Goal: Register for event/course

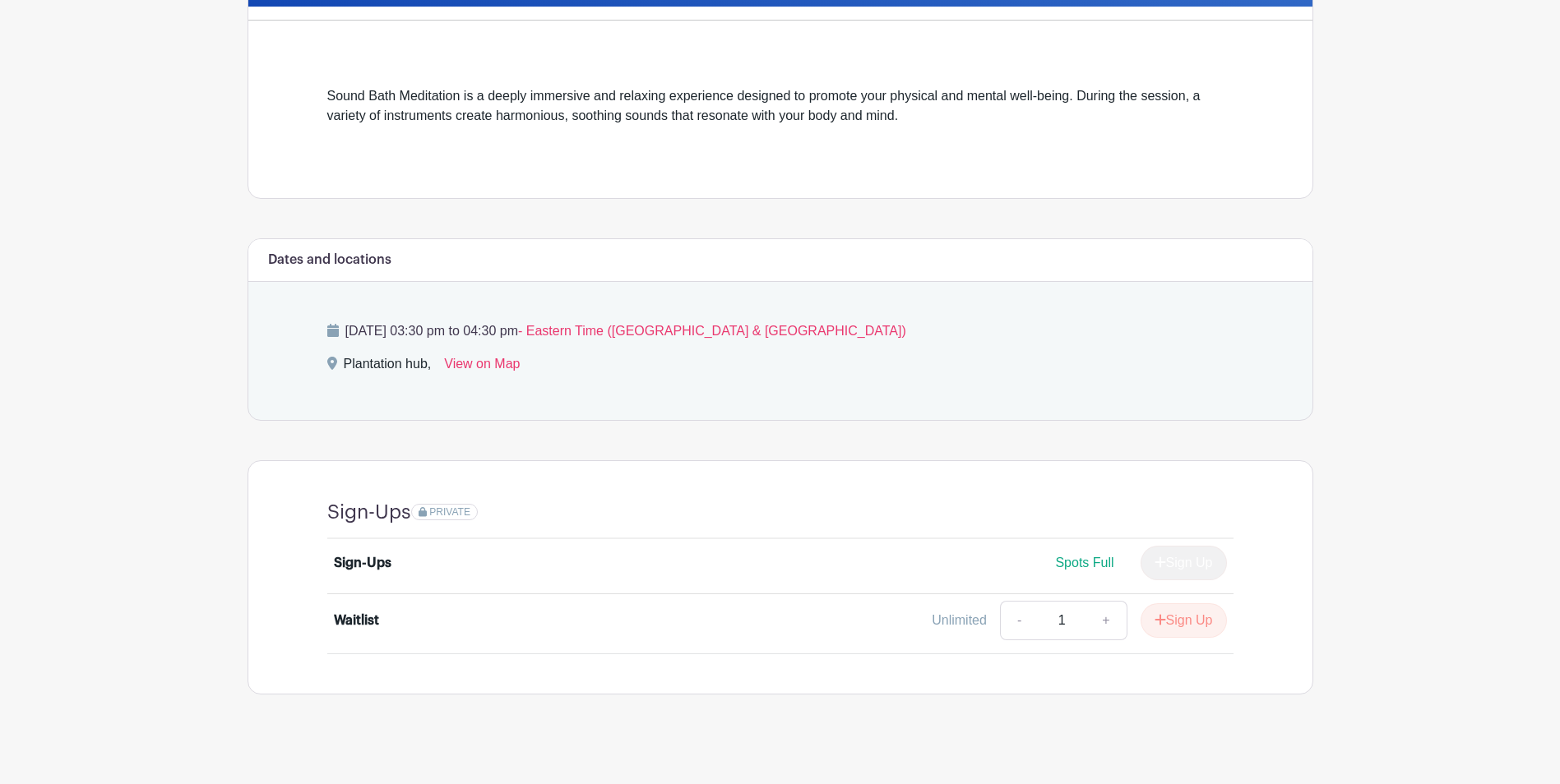
scroll to position [411, 0]
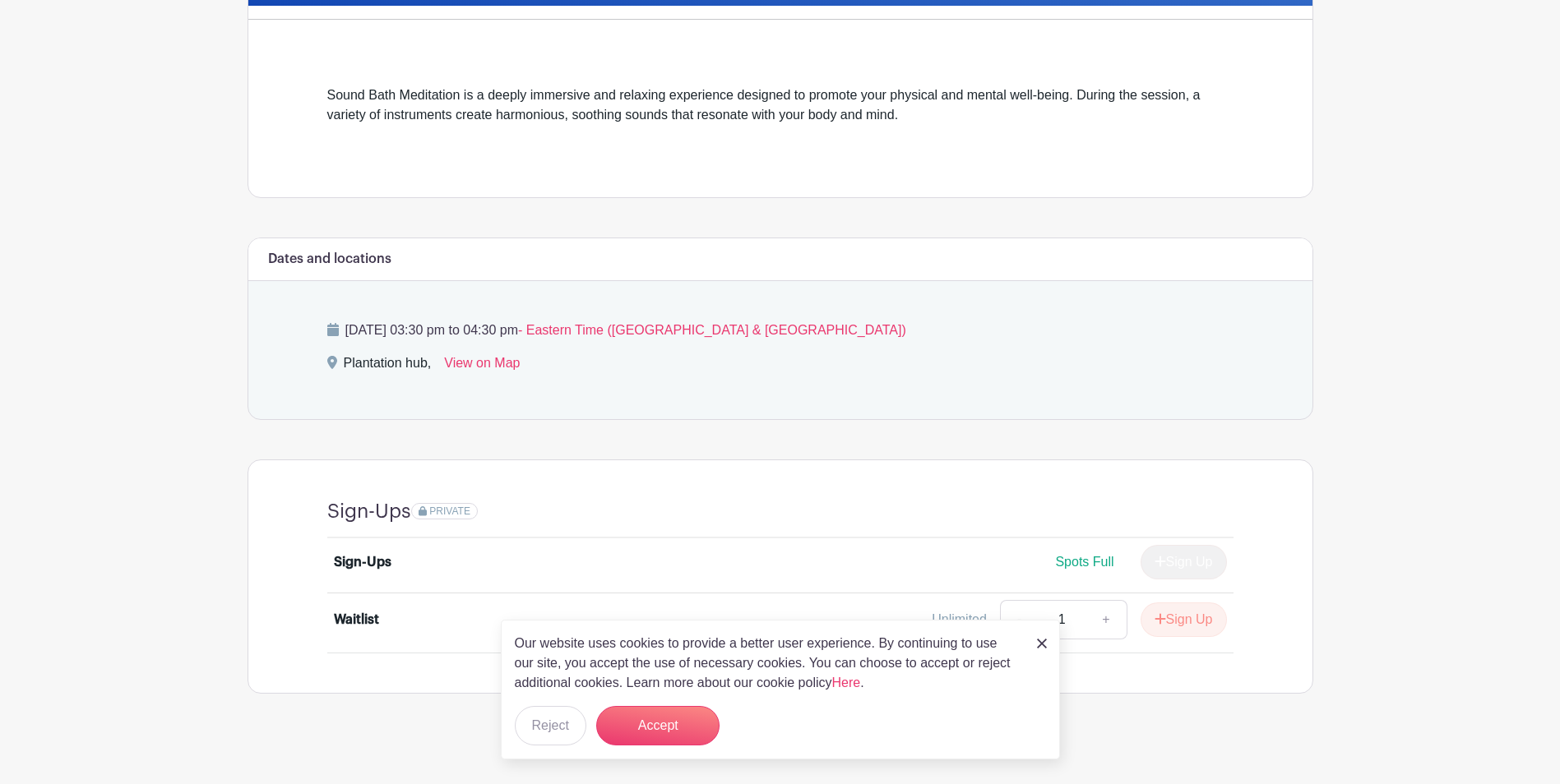
click at [1040, 635] on link at bounding box center [1042, 643] width 10 height 20
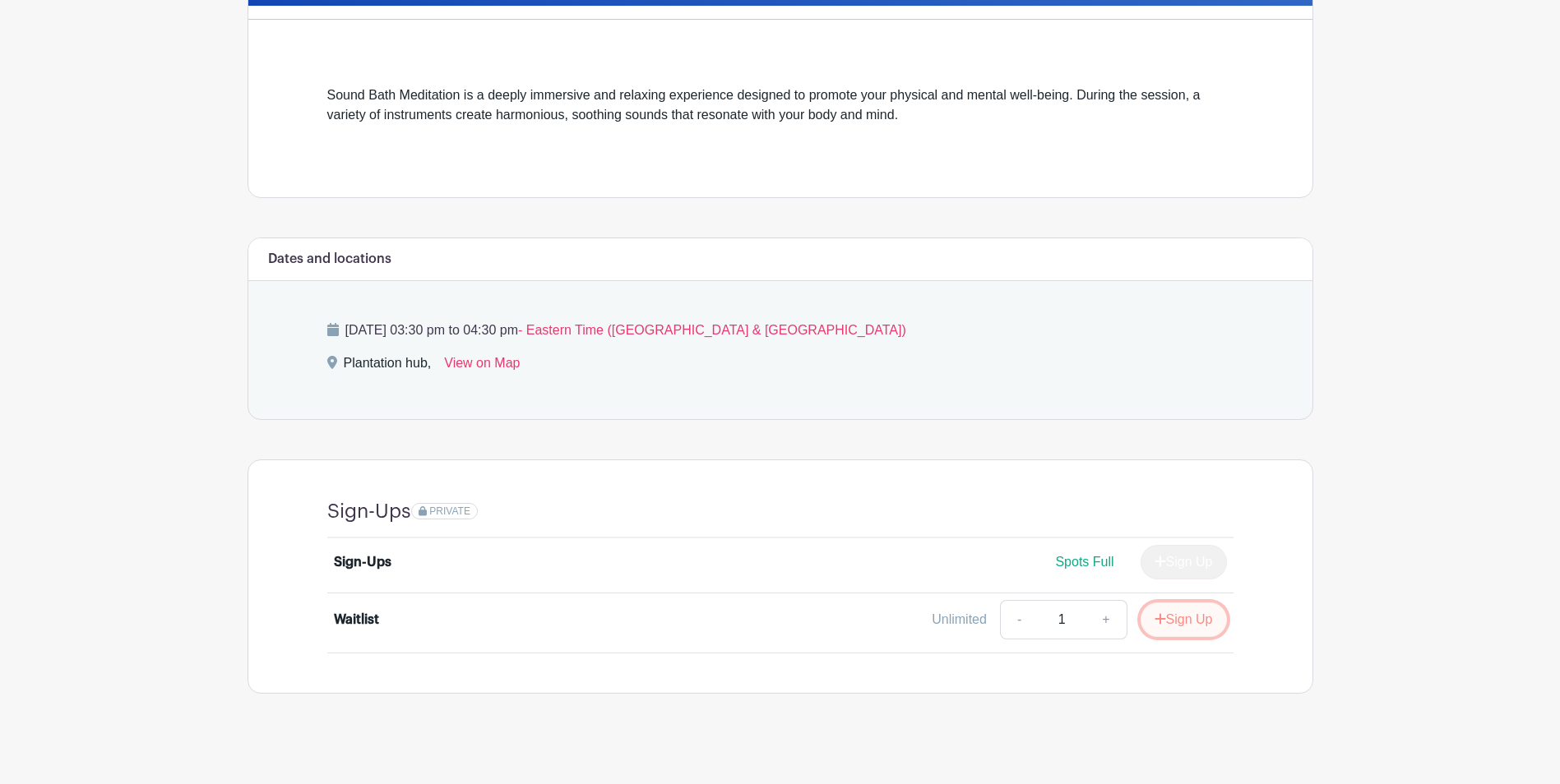
click at [1169, 623] on button "Sign Up" at bounding box center [1184, 619] width 87 height 34
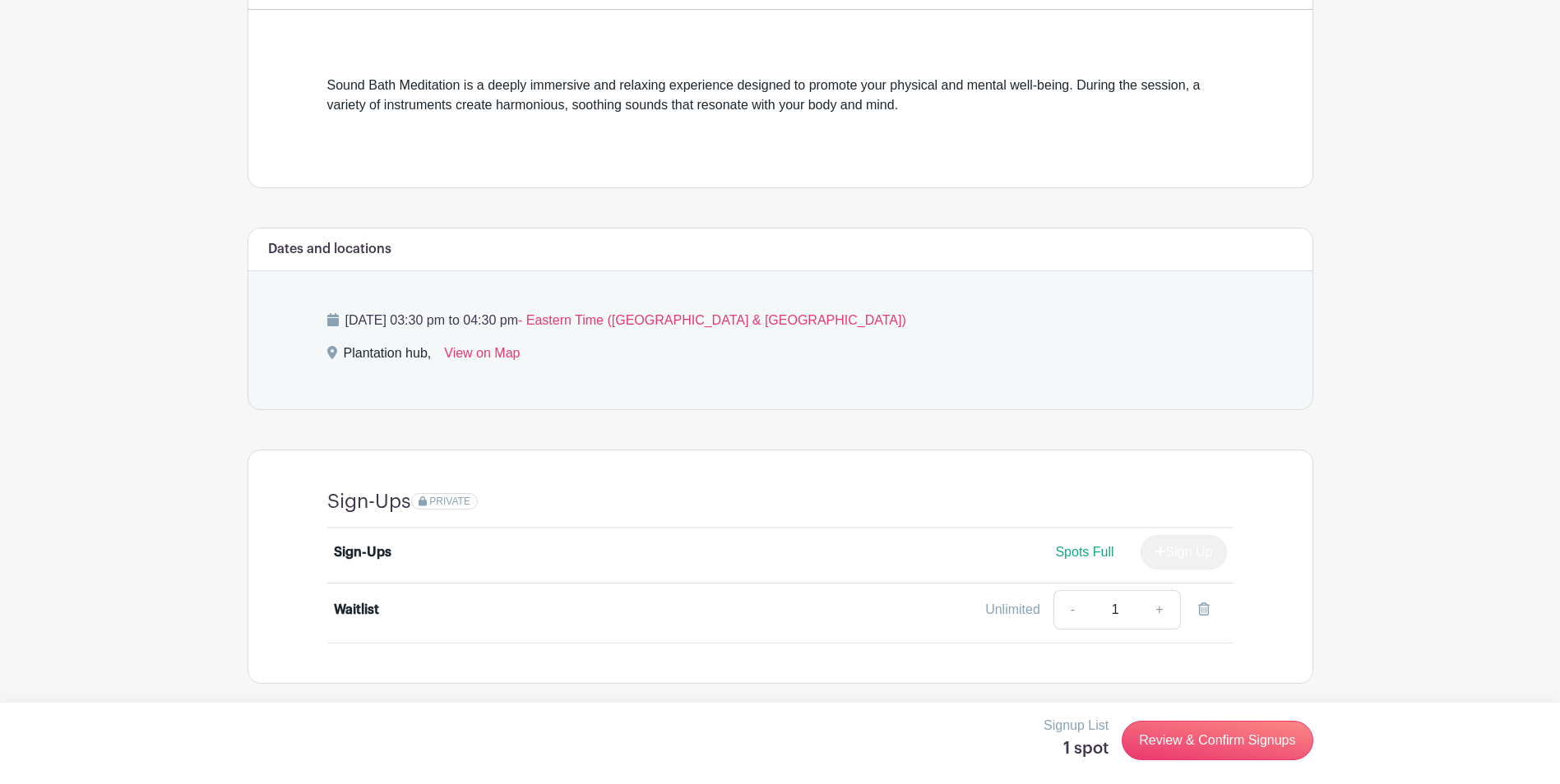
scroll to position [423, 0]
click at [1221, 737] on link "Review & Confirm Signups" at bounding box center [1217, 740] width 191 height 39
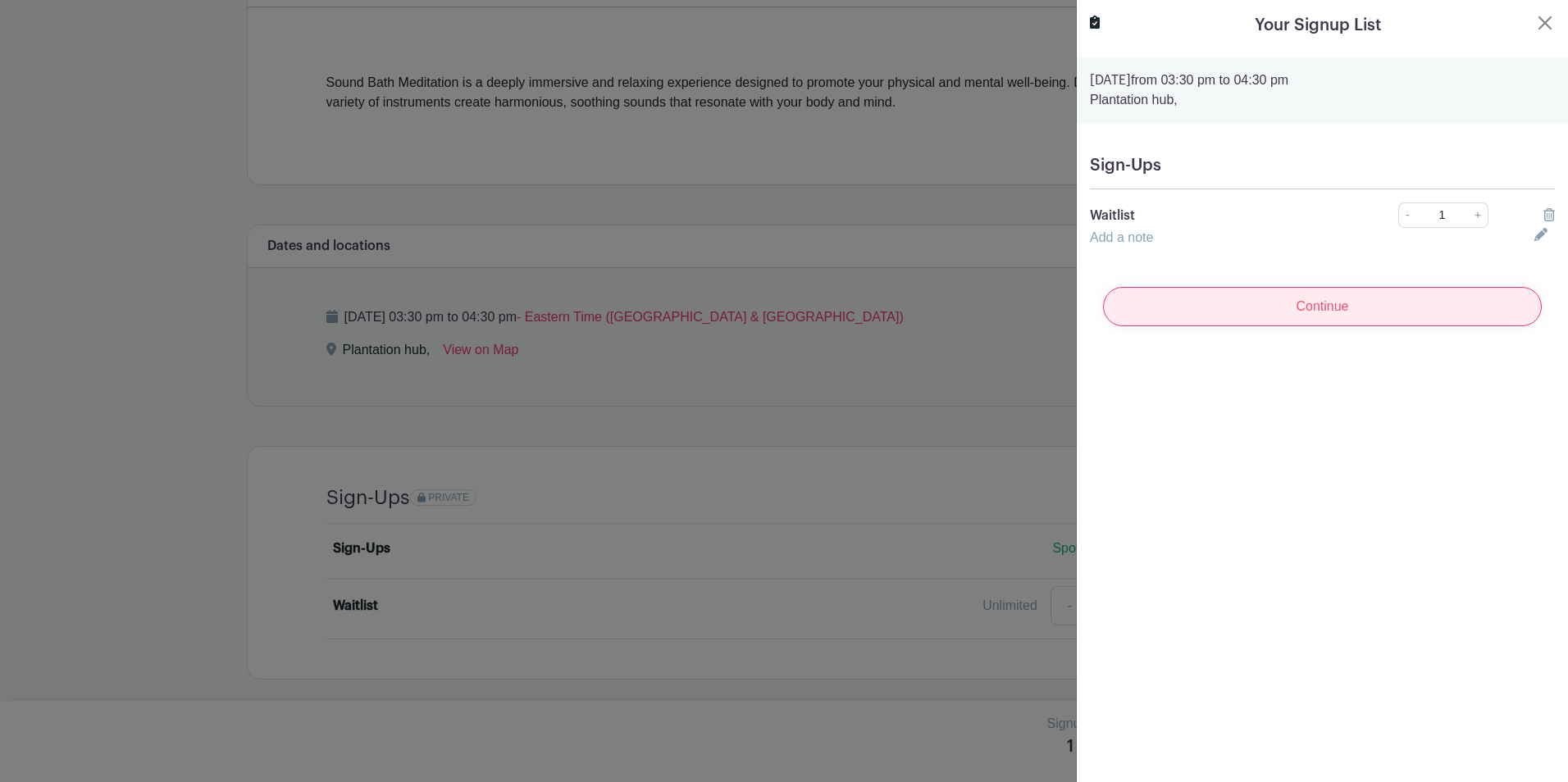
click at [1282, 300] on input "Continue" at bounding box center [1322, 306] width 439 height 39
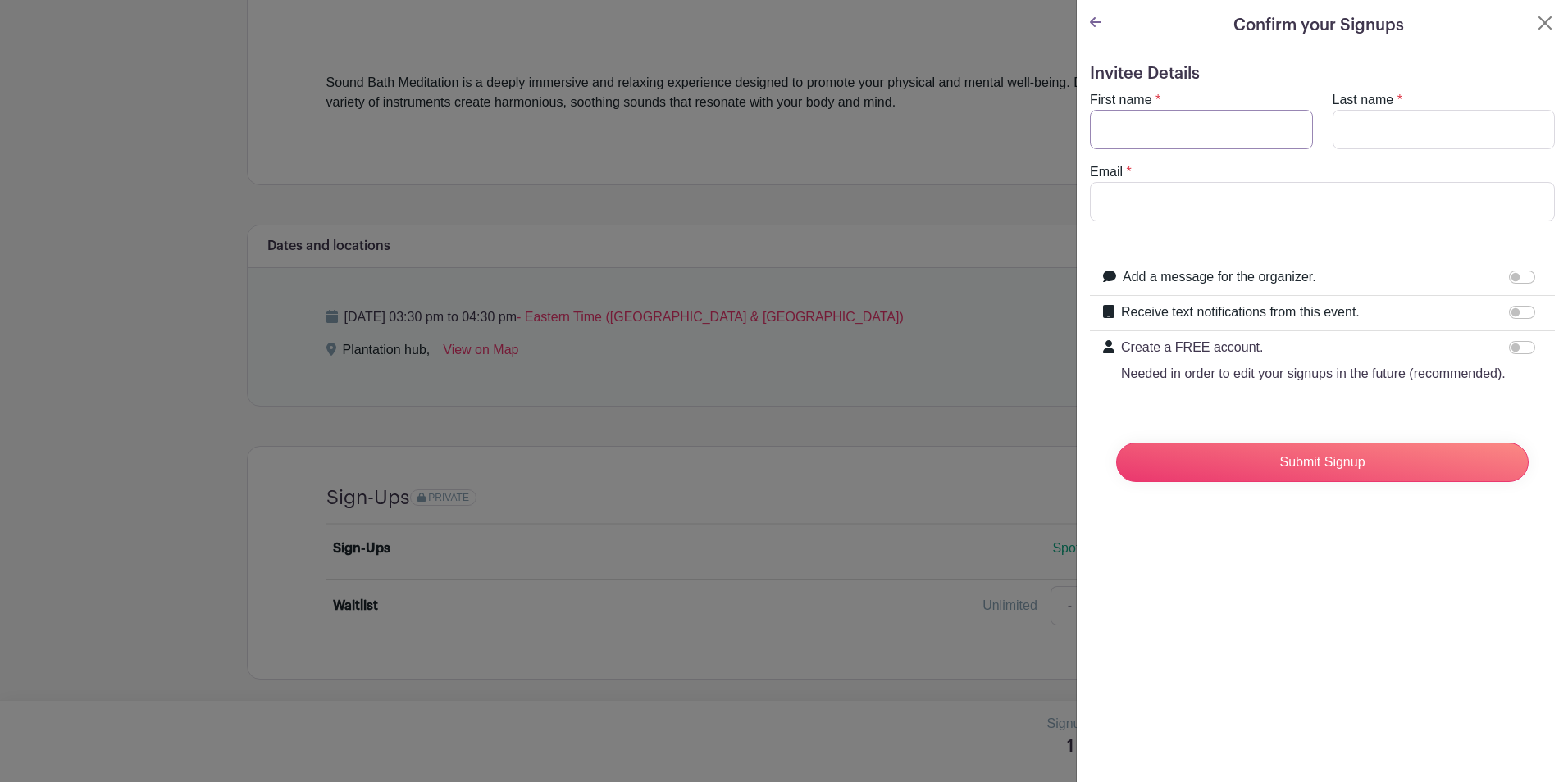
click at [1153, 134] on input "First name" at bounding box center [1201, 129] width 223 height 39
type input "[PERSON_NAME]"
type input "[EMAIL_ADDRESS][DOMAIN_NAME]"
click at [1116, 443] on input "Submit Signup" at bounding box center [1322, 462] width 412 height 39
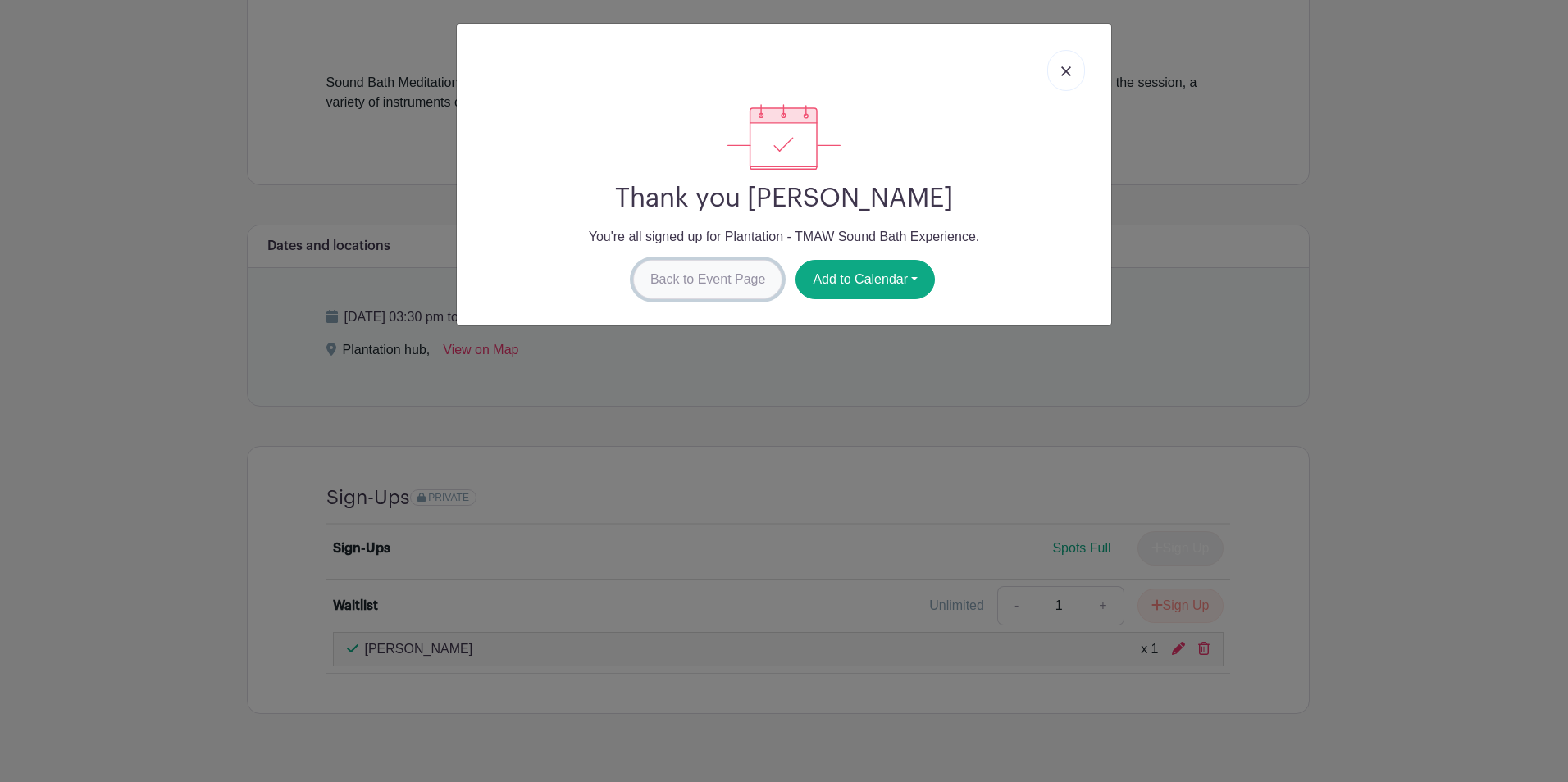
click at [734, 287] on link "Back to Event Page" at bounding box center [708, 279] width 150 height 39
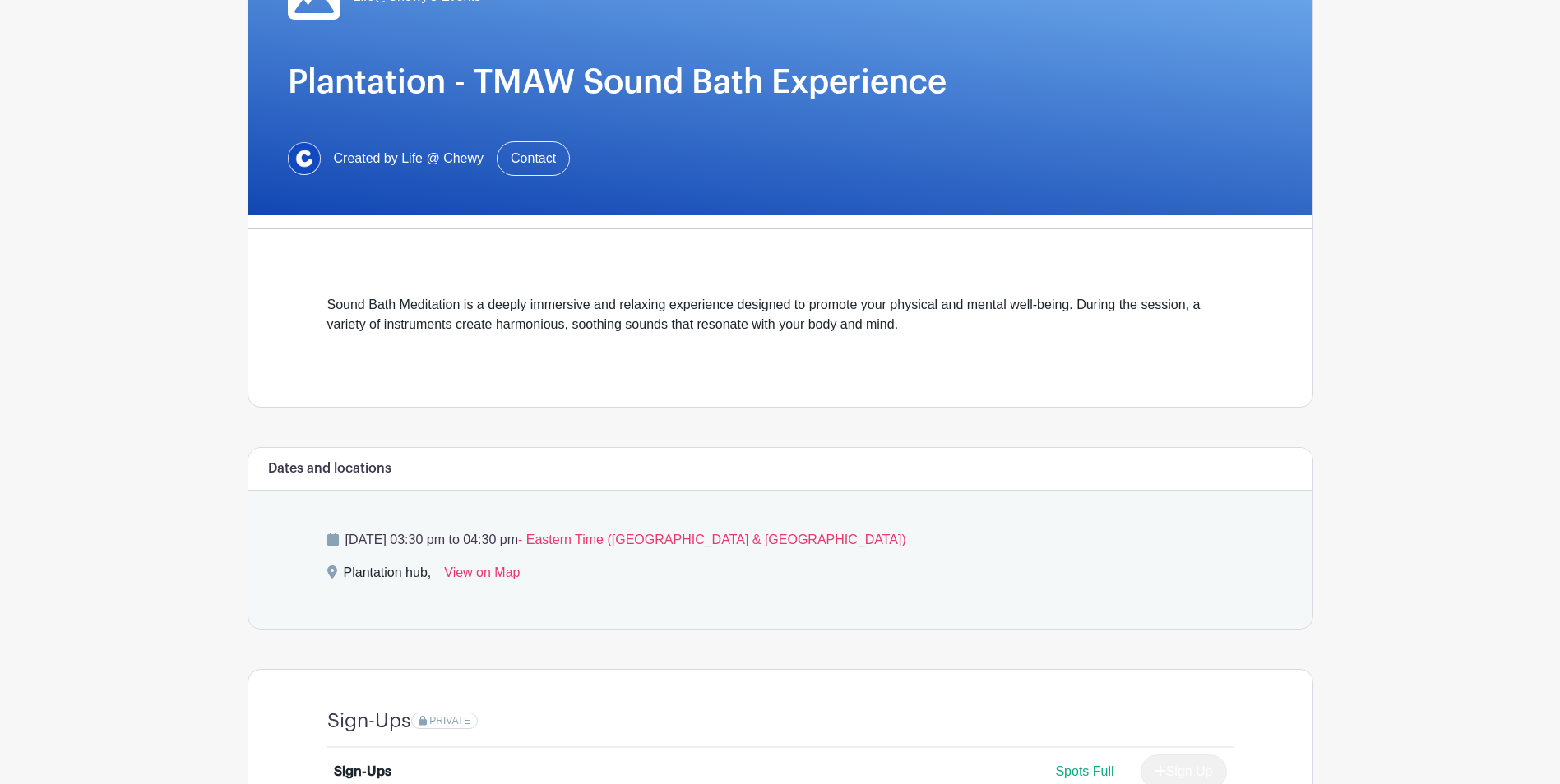
scroll to position [177, 0]
